Goal: Register for event/course

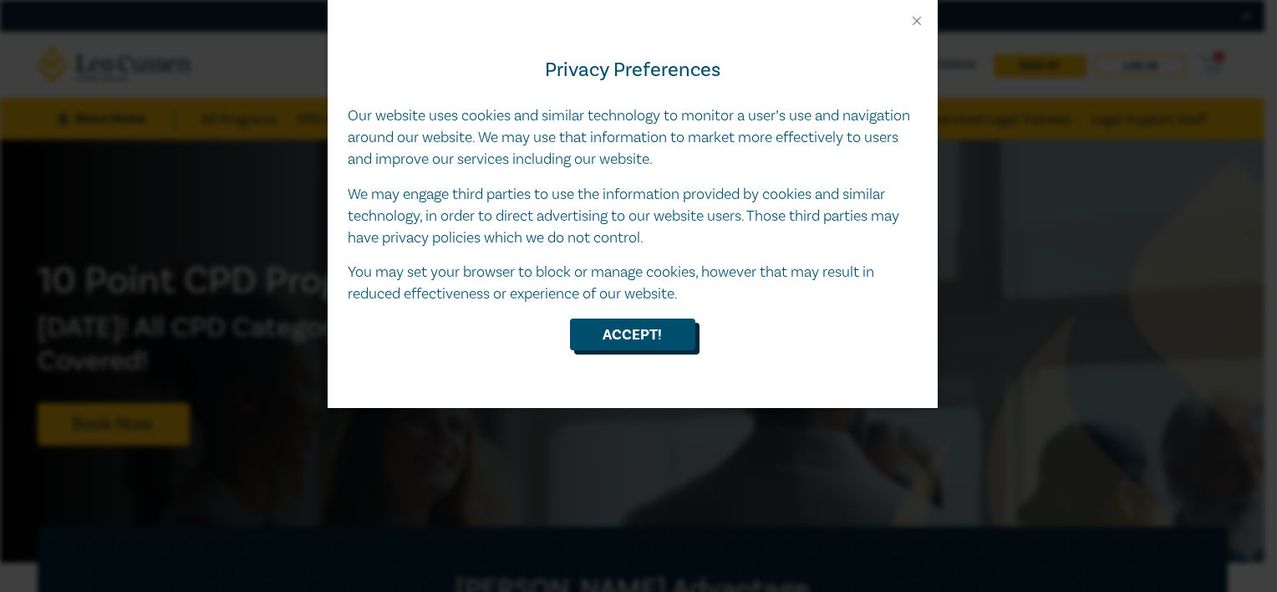
click at [639, 338] on button "Accept!" at bounding box center [632, 334] width 125 height 32
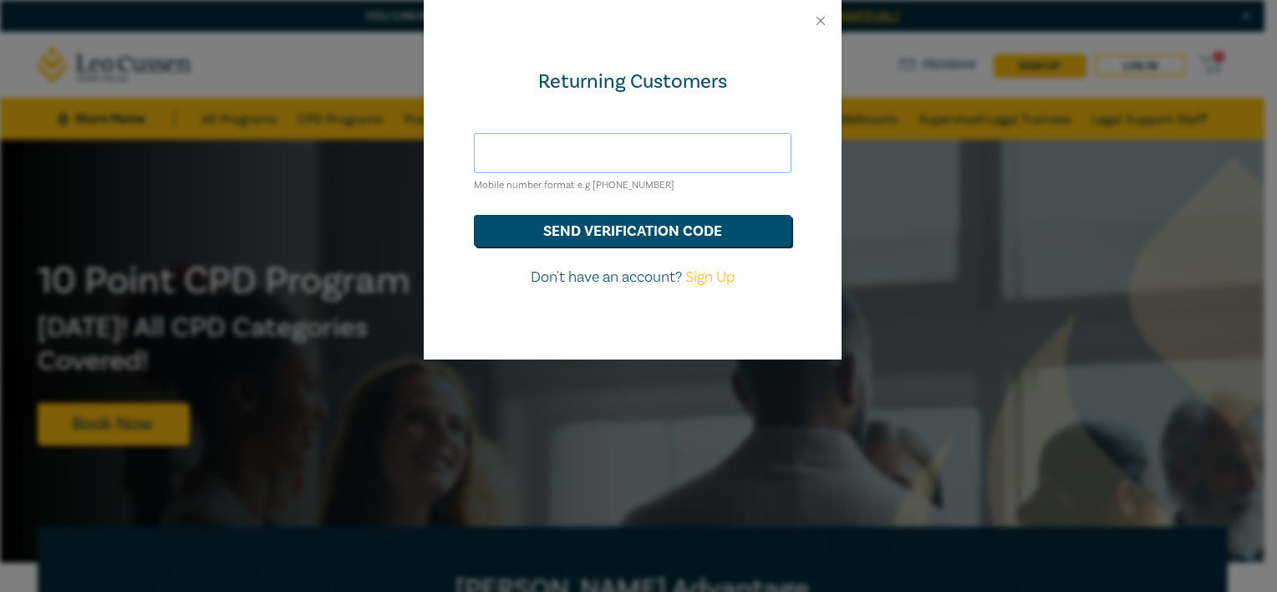
click at [590, 154] on input "text" at bounding box center [633, 153] width 318 height 40
type input "cdanet@hoyledasilva.com.au"
click at [622, 241] on button "send verification code" at bounding box center [633, 231] width 318 height 32
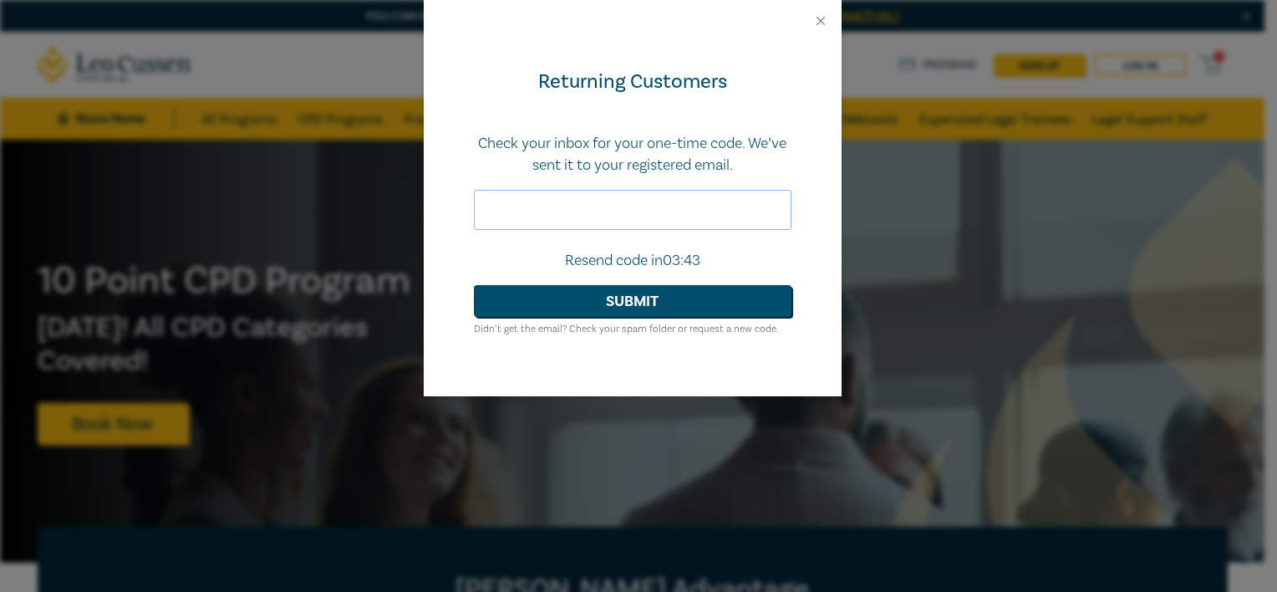
click at [635, 198] on input "text" at bounding box center [633, 210] width 318 height 40
paste input ", Demystifying Section 54 of the Insurance Contracts"
type input ", Demystifying Section 54 of the Insurance Contracts"
drag, startPoint x: 772, startPoint y: 209, endPoint x: 64, endPoint y: 237, distance: 709.4
click at [64, 235] on div "Returning Customers Check your inbox for your one-time code. We’ve sent it to y…" at bounding box center [638, 296] width 1277 height 592
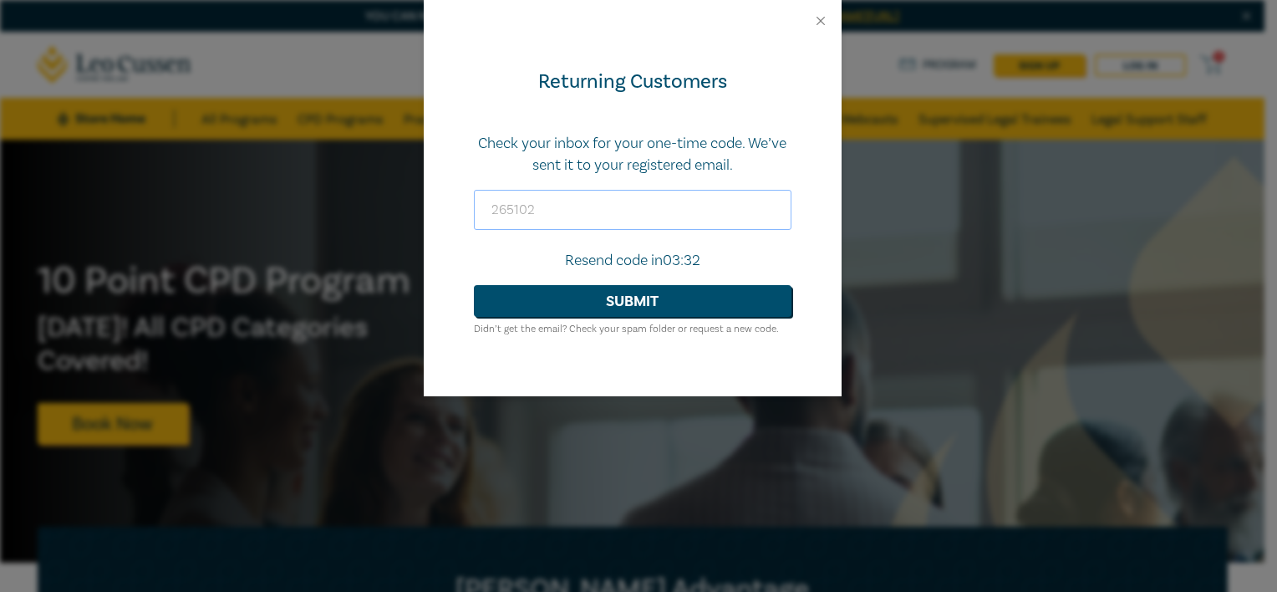
type input "265102"
click at [474, 285] on button "Submit" at bounding box center [633, 301] width 318 height 32
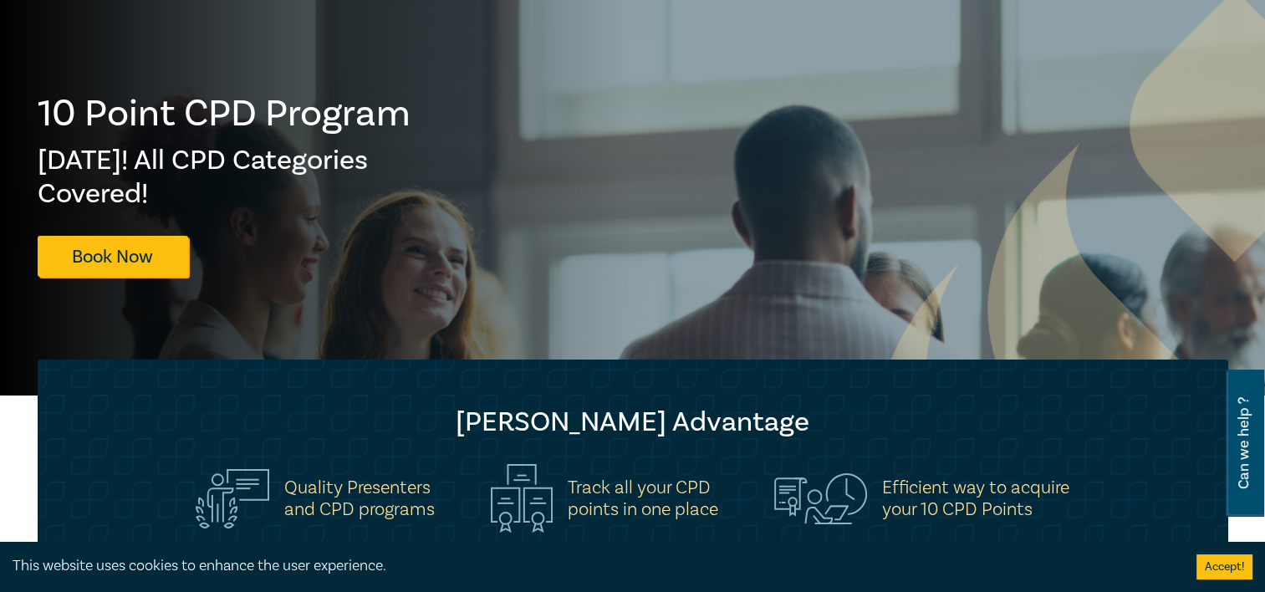
scroll to position [84, 0]
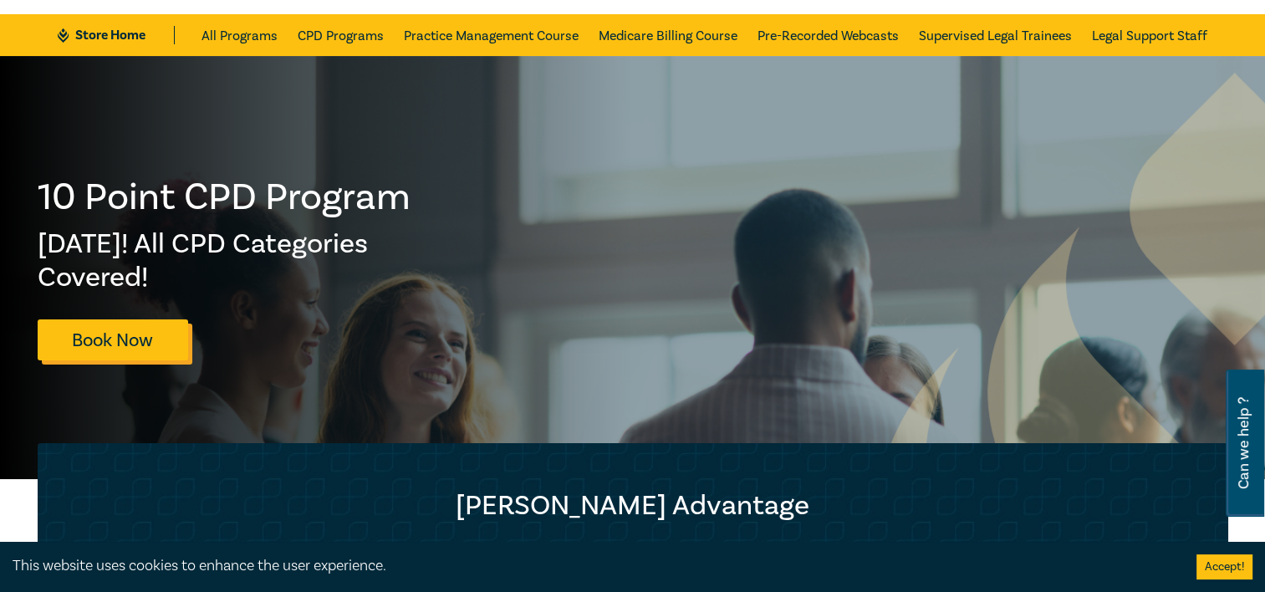
click at [97, 344] on link "Book Now" at bounding box center [113, 339] width 150 height 41
